Goal: Navigation & Orientation: Find specific page/section

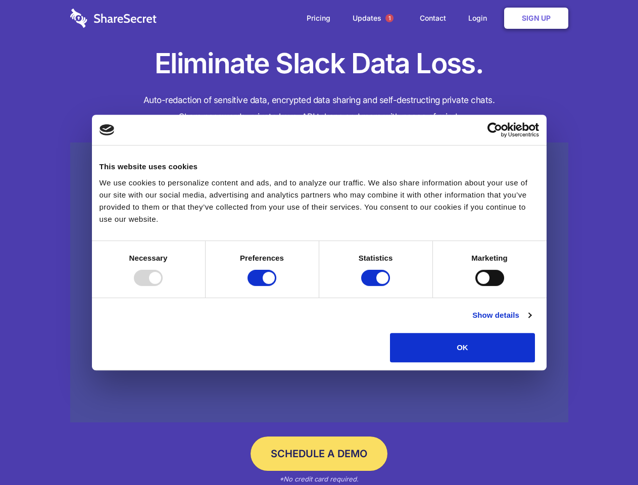
click at [163, 286] on div at bounding box center [148, 278] width 29 height 16
click at [276, 286] on input "Preferences" at bounding box center [262, 278] width 29 height 16
checkbox input "false"
click at [377, 286] on input "Statistics" at bounding box center [375, 278] width 29 height 16
checkbox input "false"
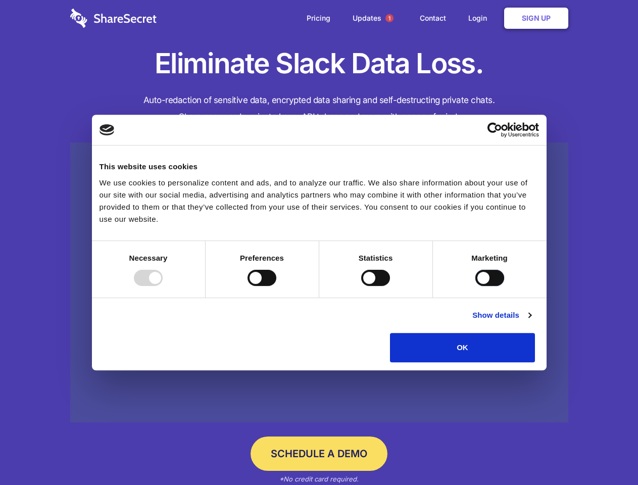
click at [475, 286] on input "Marketing" at bounding box center [489, 278] width 29 height 16
checkbox input "true"
click at [531, 321] on link "Show details" at bounding box center [501, 315] width 59 height 12
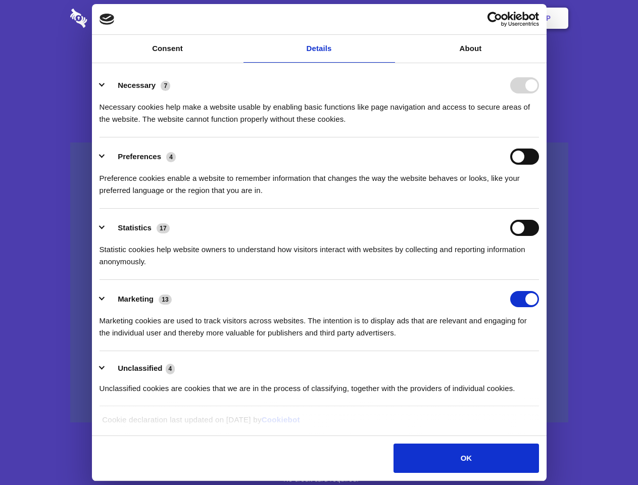
click at [539, 197] on div "Preferences 4 Preference cookies enable a website to remember information that …" at bounding box center [320, 173] width 440 height 48
click at [389, 18] on span "1" at bounding box center [389, 18] width 8 height 8
